Goal: Task Accomplishment & Management: Use online tool/utility

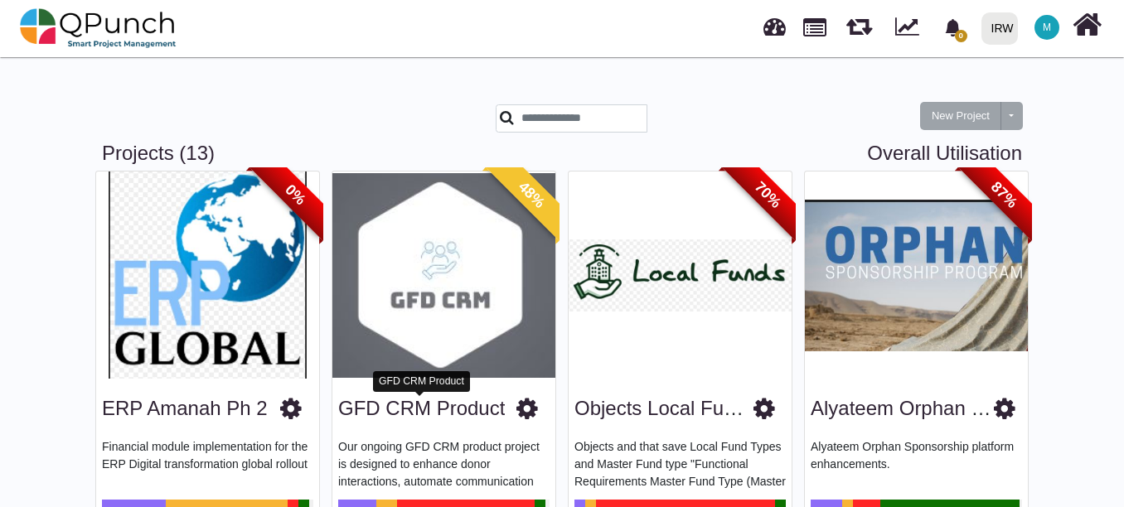
click at [418, 411] on link "GFD CRM Product" at bounding box center [421, 408] width 167 height 22
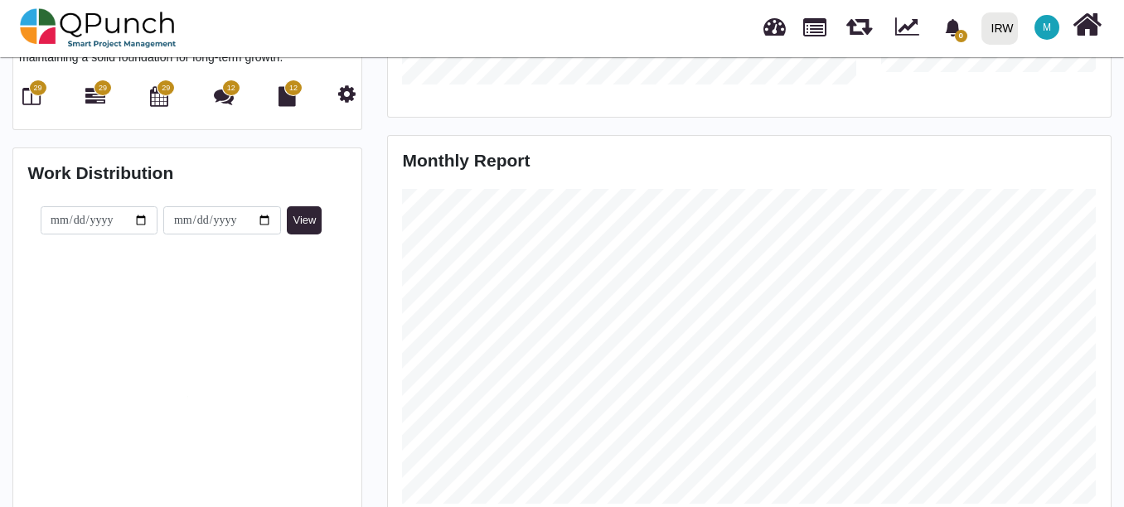
scroll to position [442, 0]
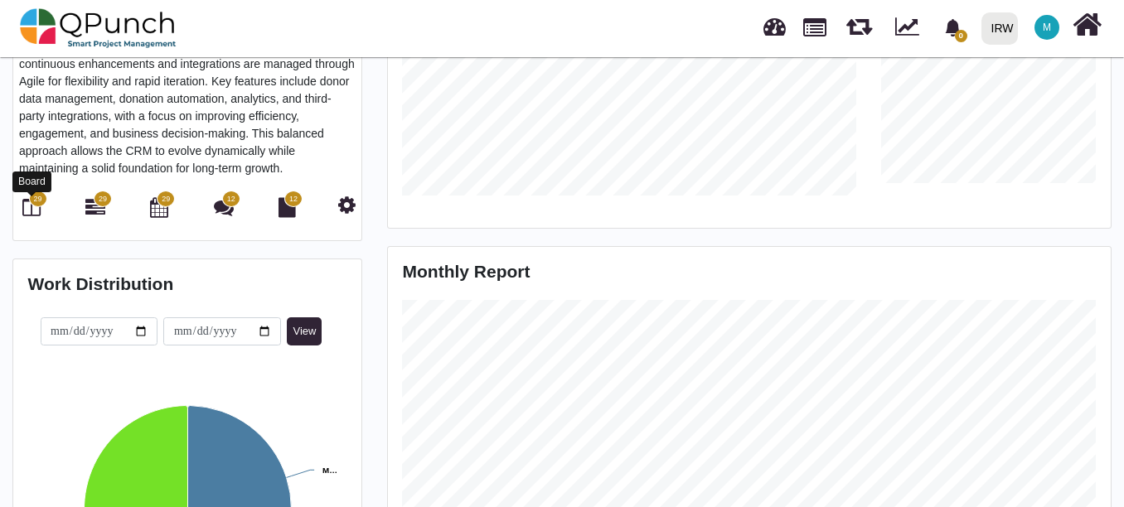
click at [31, 213] on icon at bounding box center [31, 207] width 18 height 20
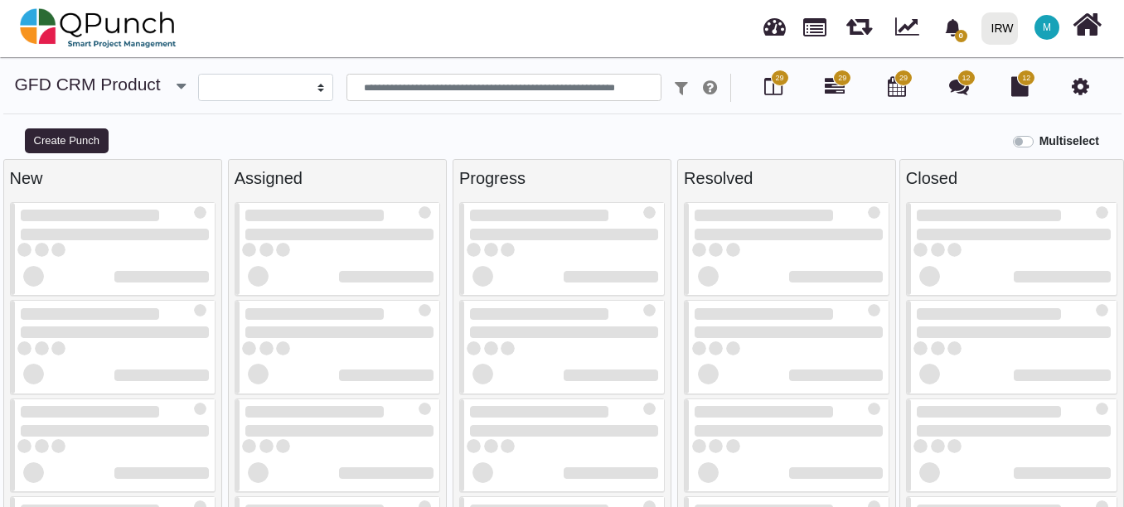
select select
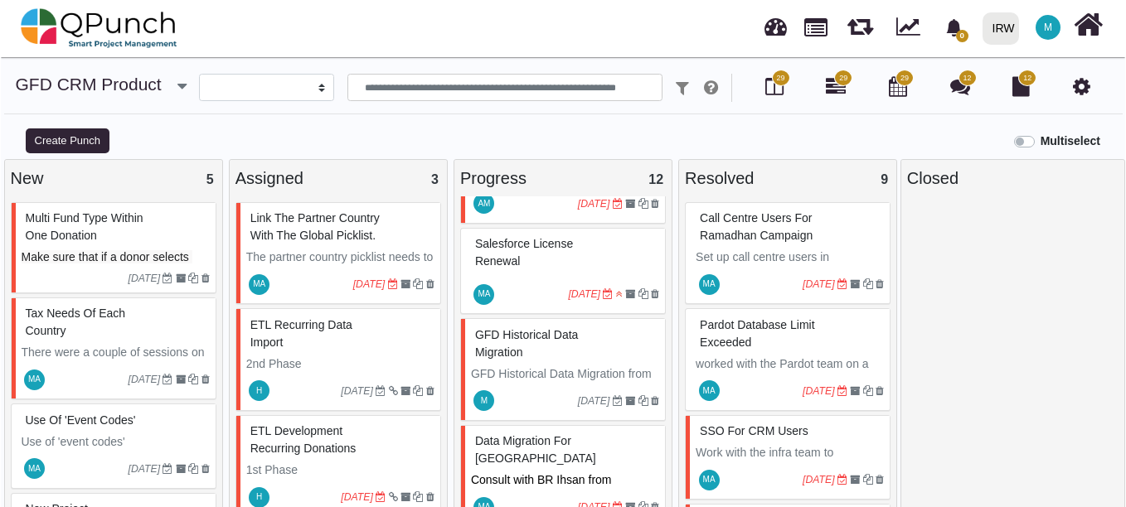
scroll to position [885, 0]
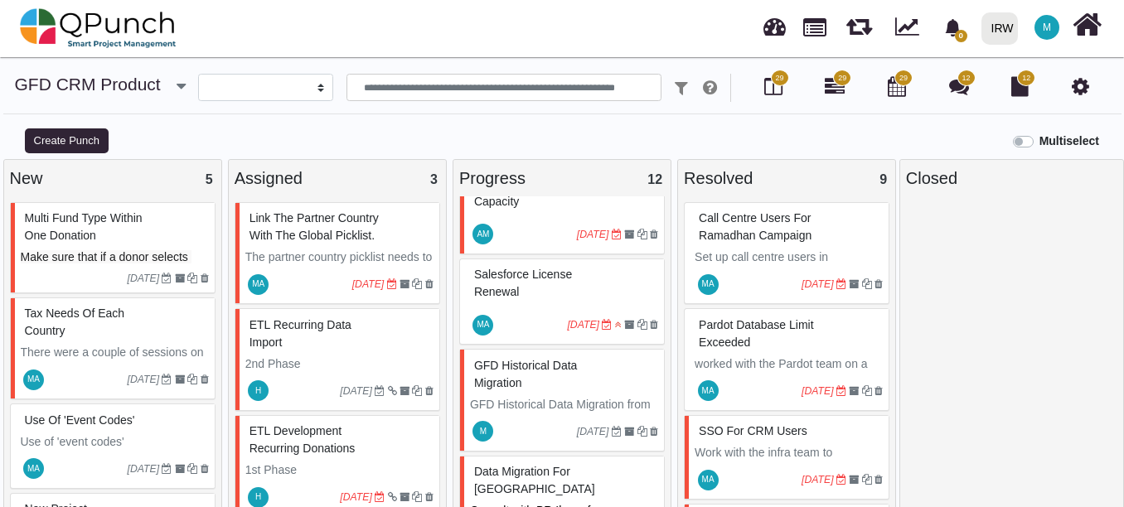
click at [529, 359] on span "GFD Historical Data Migration" at bounding box center [525, 374] width 103 height 31
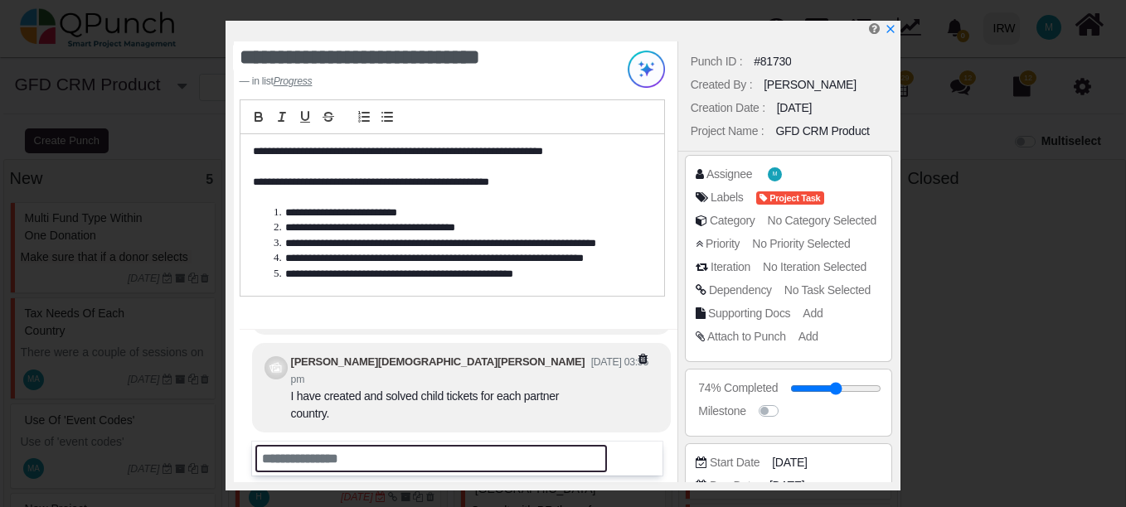
click at [424, 451] on input "text" at bounding box center [430, 458] width 351 height 27
click at [380, 455] on input "text" at bounding box center [430, 458] width 351 height 27
paste input "**********"
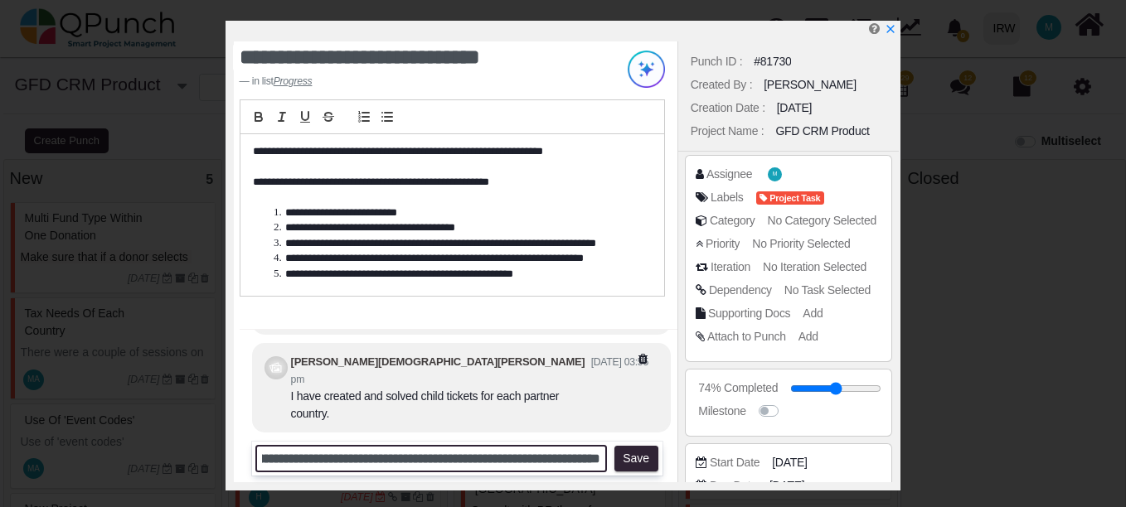
scroll to position [0, 874]
type input "**********"
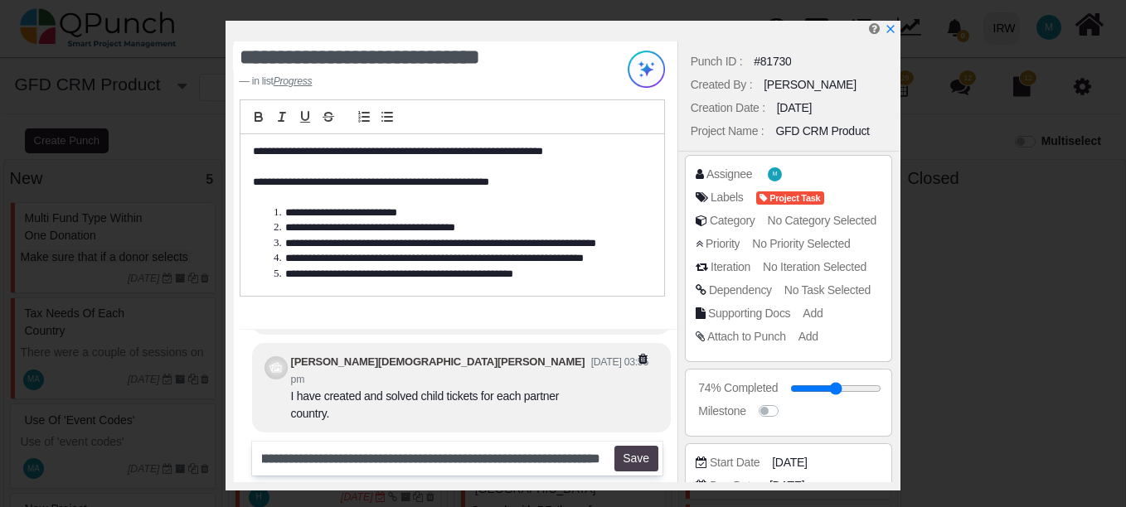
click at [647, 462] on button "Save" at bounding box center [636, 459] width 44 height 27
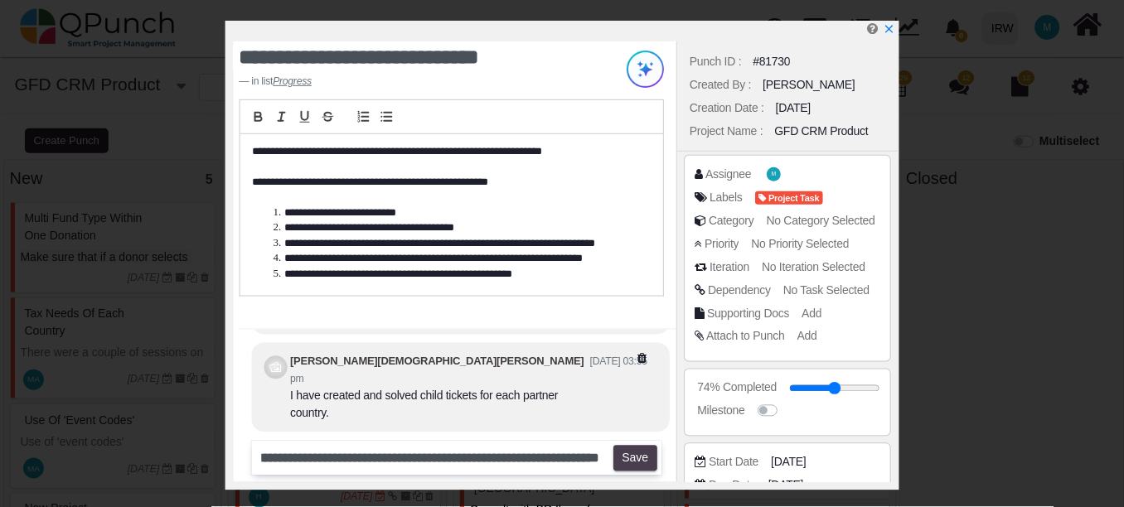
scroll to position [0, 0]
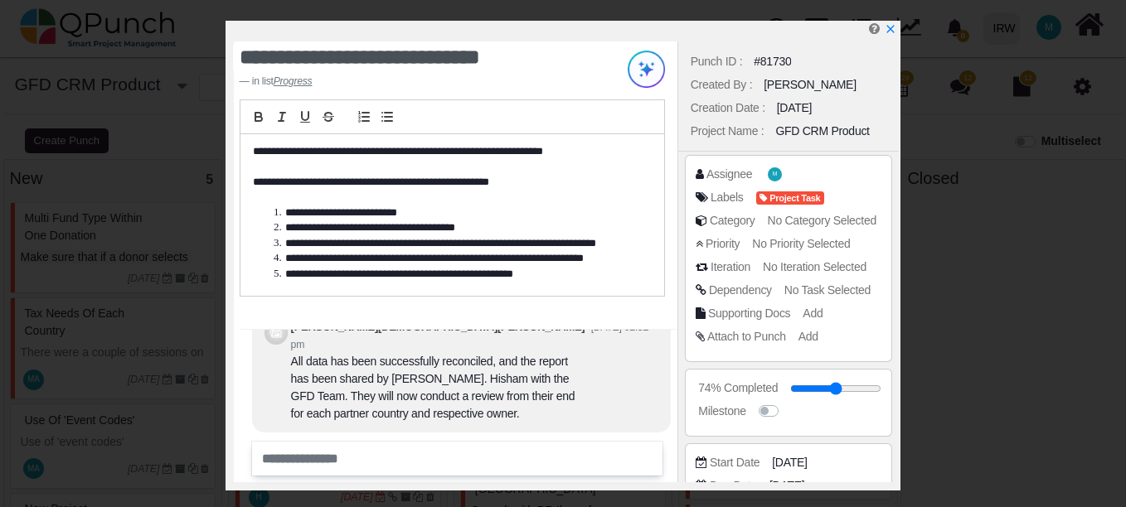
drag, startPoint x: 890, startPoint y: 28, endPoint x: 881, endPoint y: 36, distance: 12.3
click at [890, 28] on icon "x" at bounding box center [891, 29] width 12 height 12
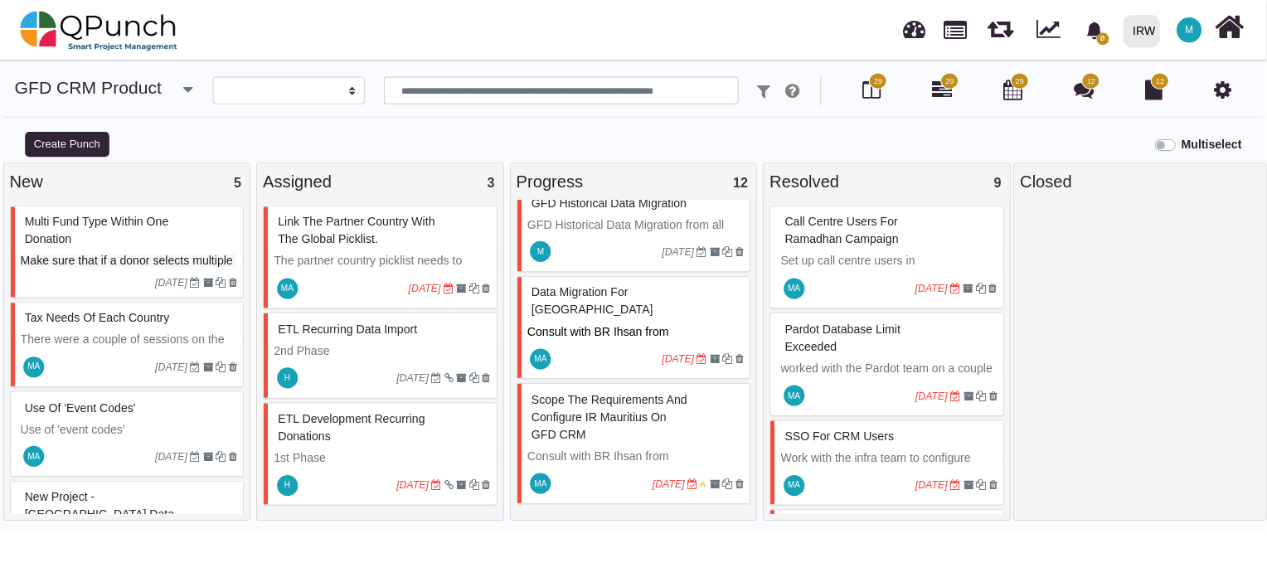
scroll to position [943, 0]
